Goal: Navigation & Orientation: Understand site structure

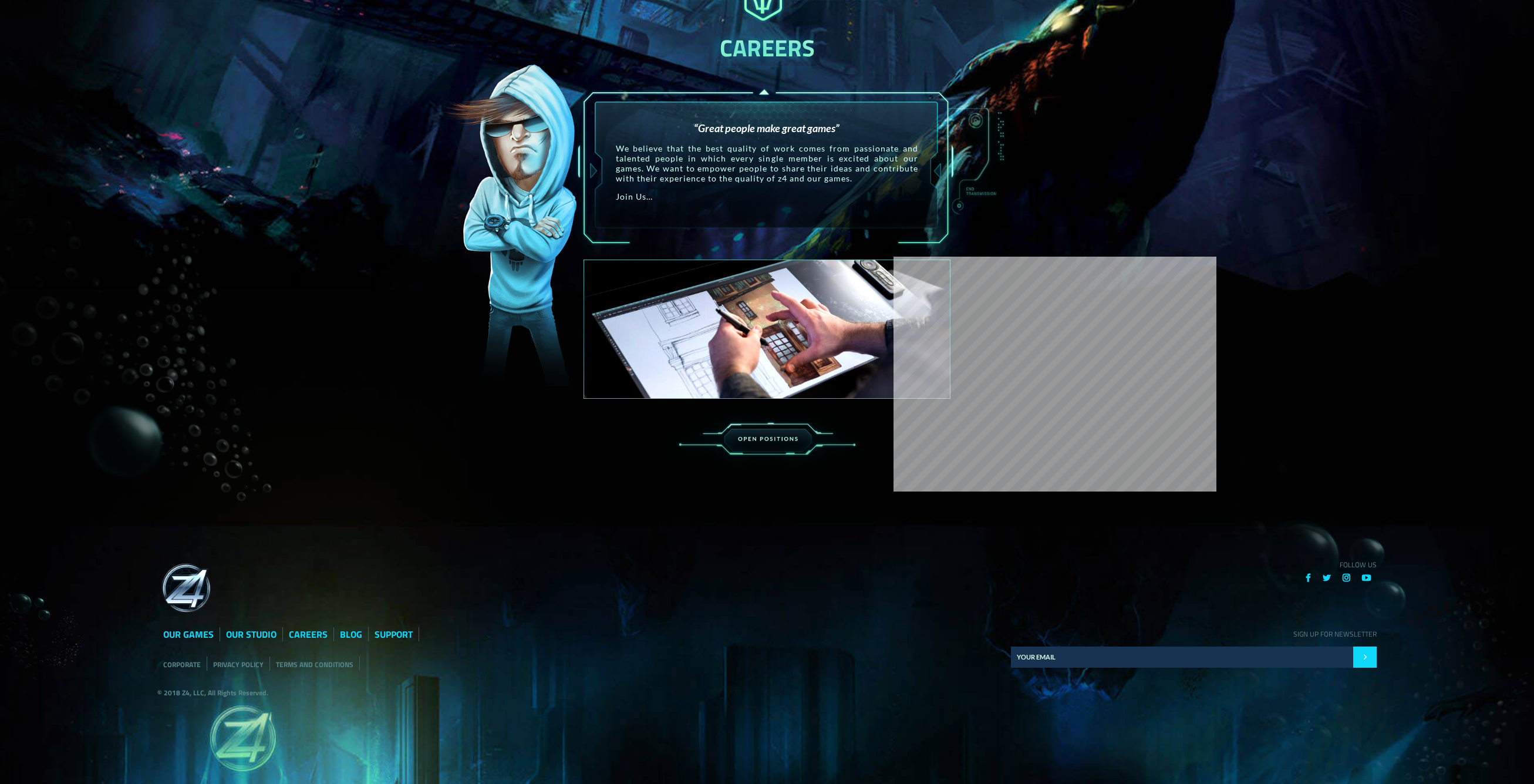
scroll to position [1854, 0]
click at [391, 633] on link "SUPPORT" at bounding box center [393, 634] width 38 height 14
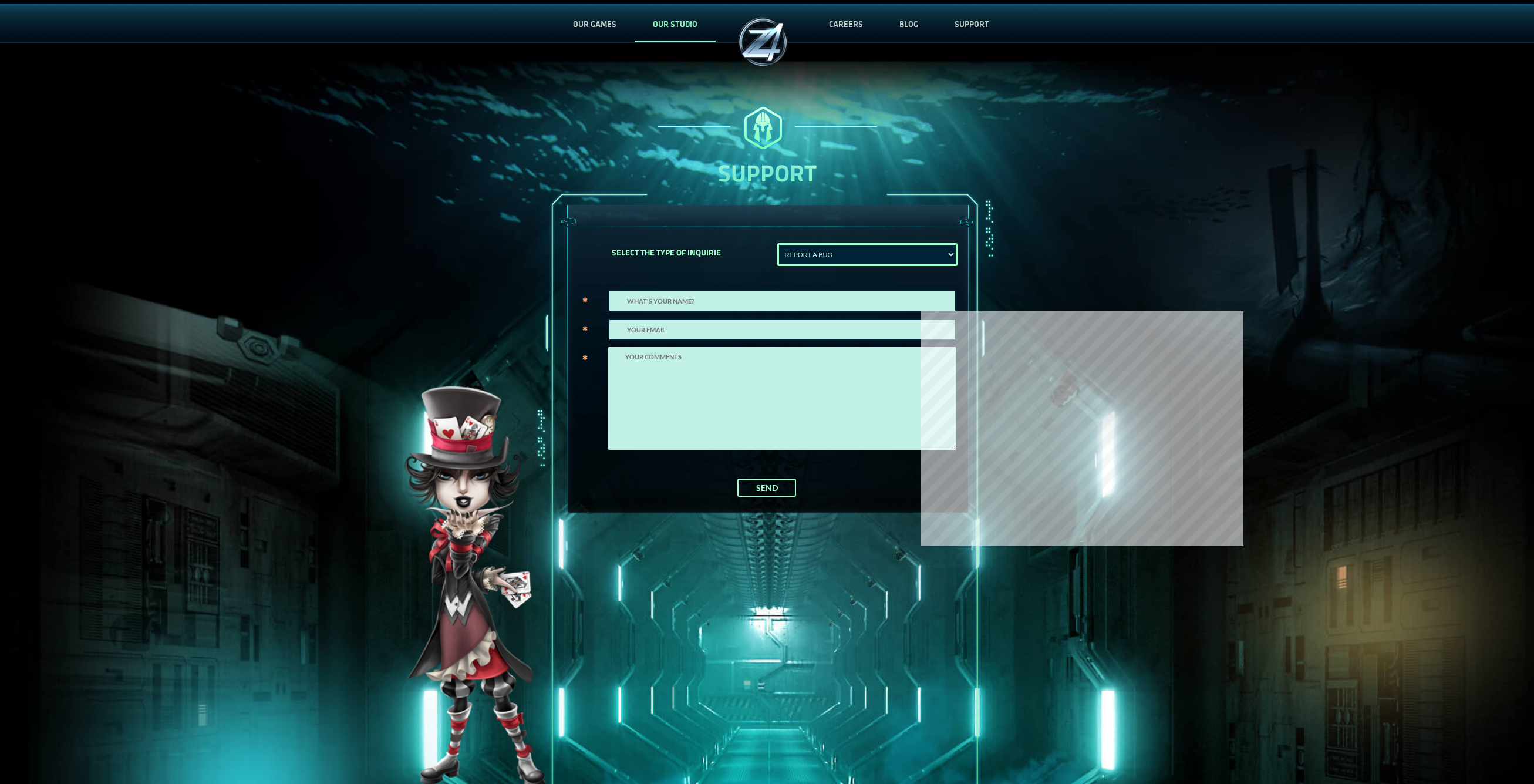
click at [673, 23] on link "OUR STUDIO" at bounding box center [675, 24] width 81 height 39
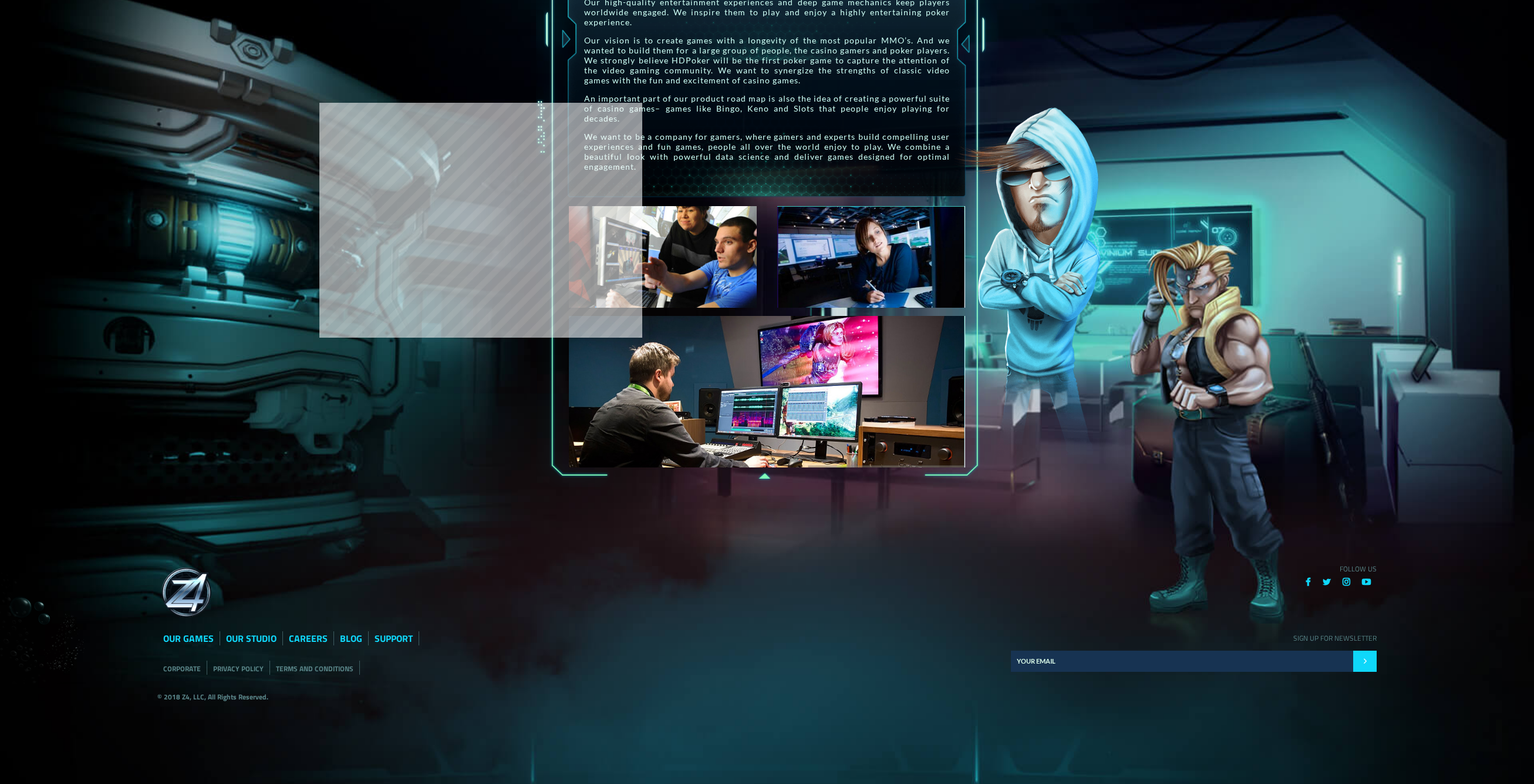
scroll to position [296, 0]
click at [1308, 578] on icon at bounding box center [1308, 582] width 5 height 9
